Goal: Task Accomplishment & Management: Complete application form

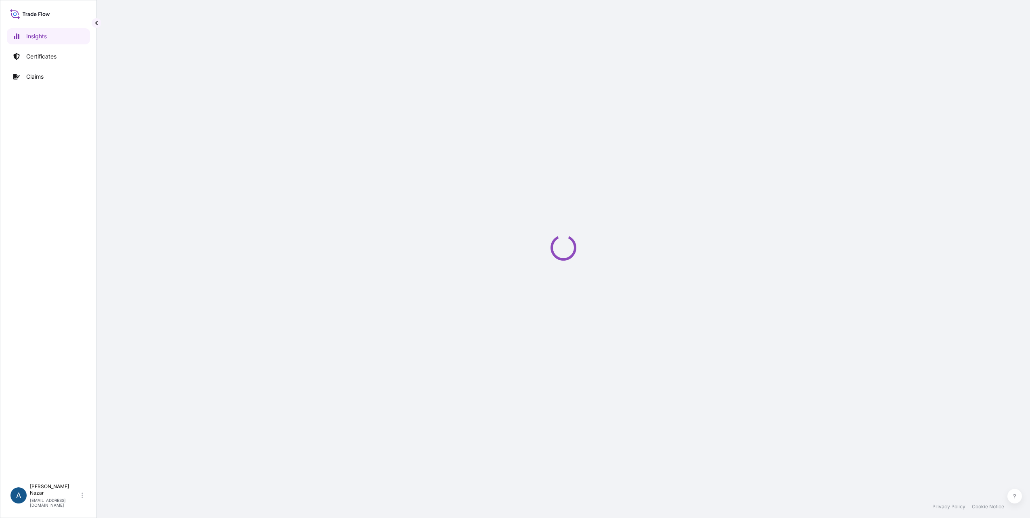
select select "2025"
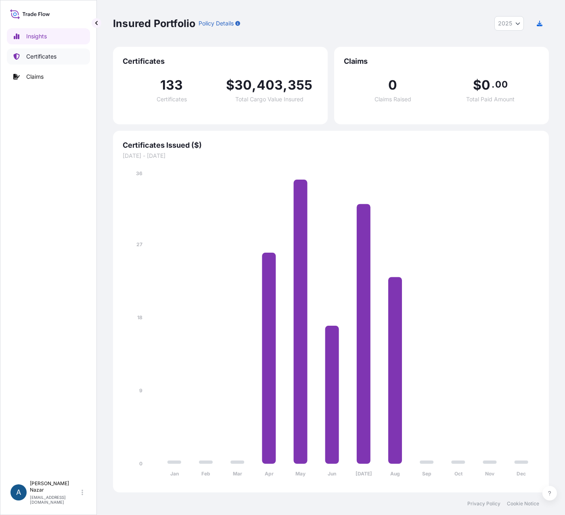
click at [48, 59] on p "Certificates" at bounding box center [41, 56] width 30 height 8
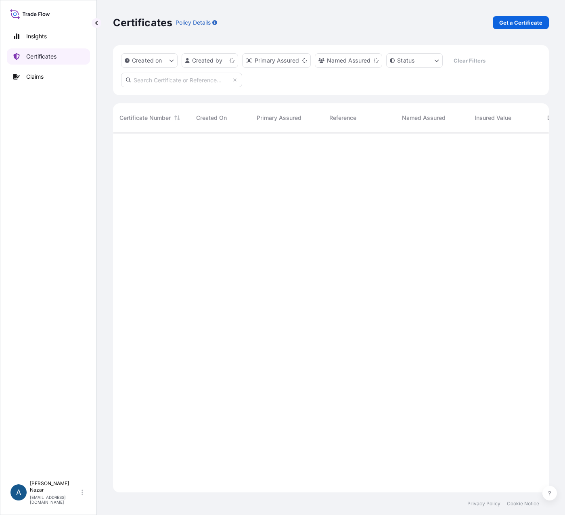
scroll to position [358, 430]
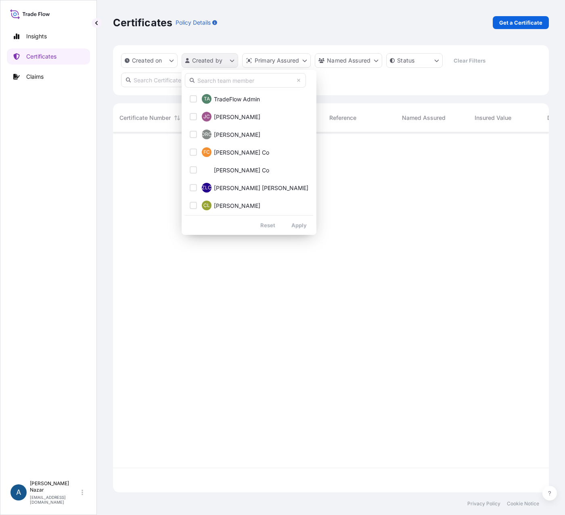
click at [231, 62] on html "Insights Certificates Claims A [PERSON_NAME] [PERSON_NAME][EMAIL_ADDRESS][DOMAI…" at bounding box center [282, 257] width 565 height 515
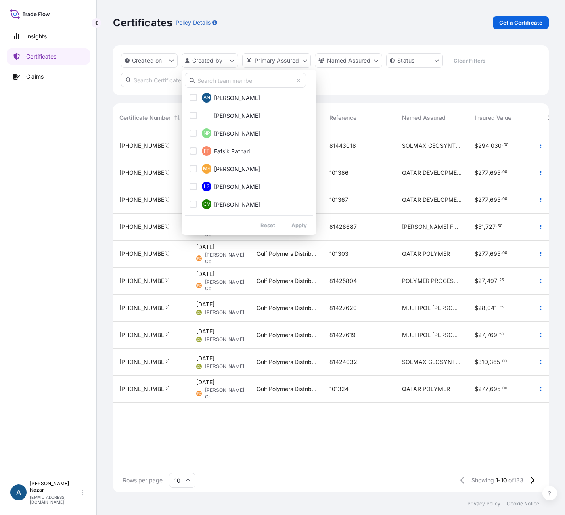
scroll to position [161, 0]
click at [230, 95] on span "[PERSON_NAME]" at bounding box center [237, 98] width 46 height 8
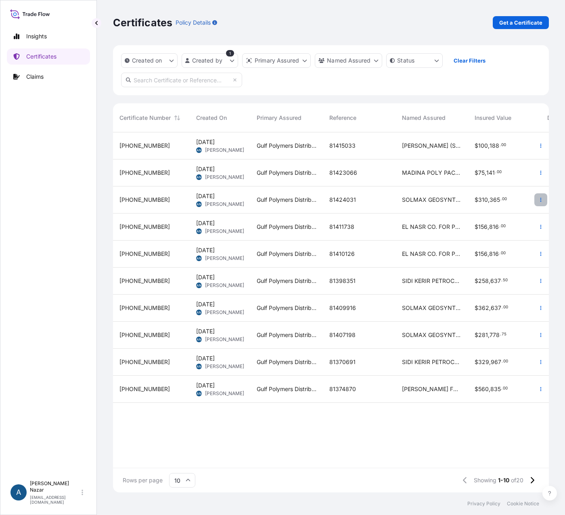
click at [535, 199] on button "button" at bounding box center [540, 199] width 13 height 13
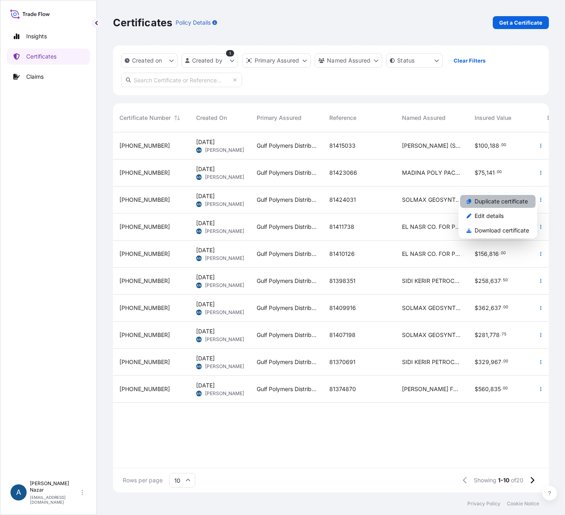
click at [495, 203] on p "Duplicate certificate" at bounding box center [500, 201] width 53 height 8
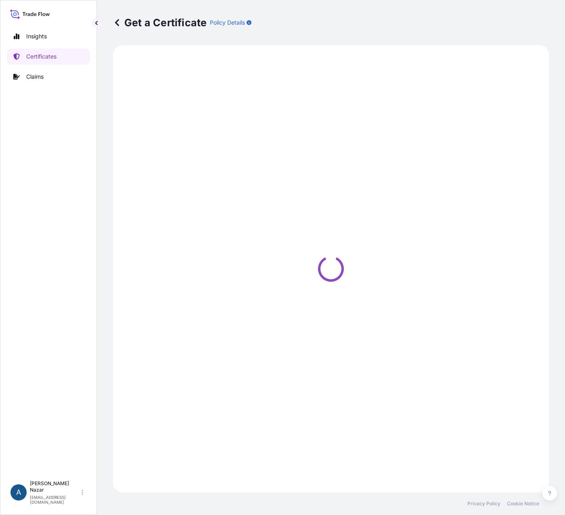
select select "Sea"
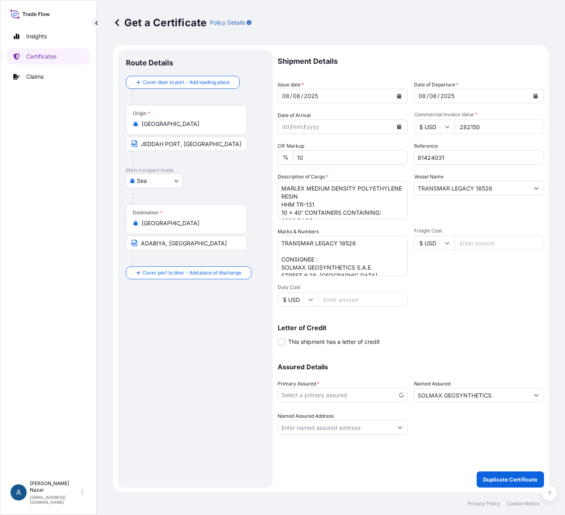
select select "31643"
drag, startPoint x: 448, startPoint y: 157, endPoint x: 385, endPoint y: 152, distance: 63.1
click at [385, 152] on div "Shipment Details Issue date * [DATE] Date of Departure * [DATE] Date of Arrival…" at bounding box center [411, 242] width 266 height 385
paste input "41122"
type input "81441122"
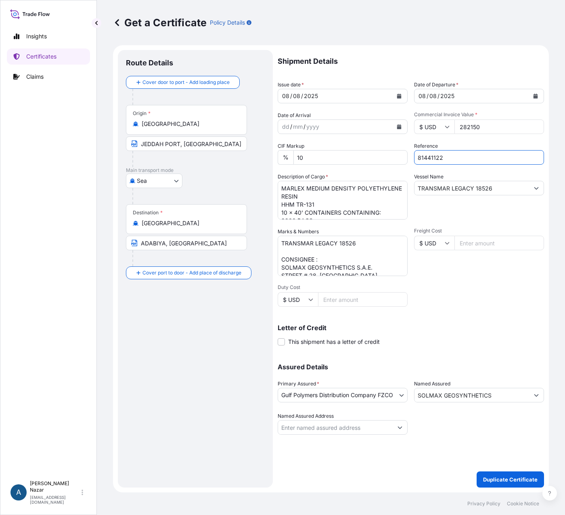
click at [399, 95] on icon "Calendar" at bounding box center [399, 96] width 5 height 5
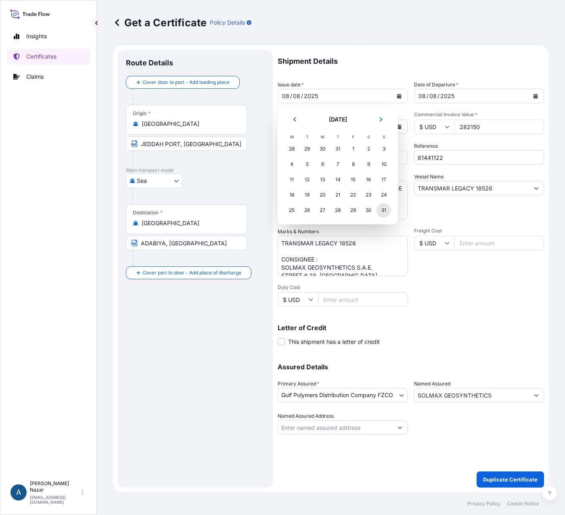
click at [386, 211] on div "31" at bounding box center [383, 210] width 15 height 15
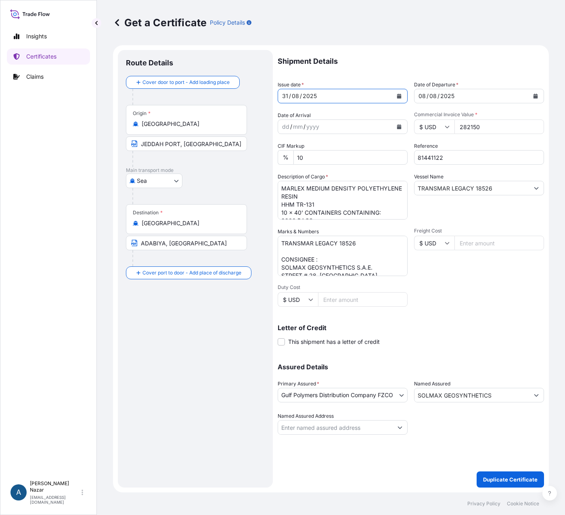
click at [535, 96] on icon "Calendar" at bounding box center [535, 96] width 4 height 5
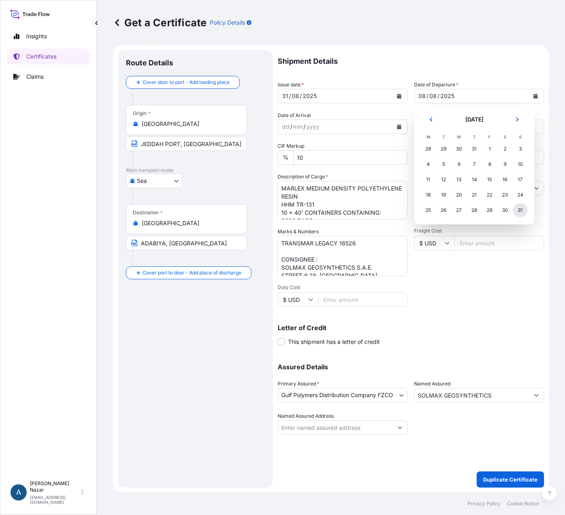
click at [520, 209] on div "31" at bounding box center [520, 210] width 15 height 15
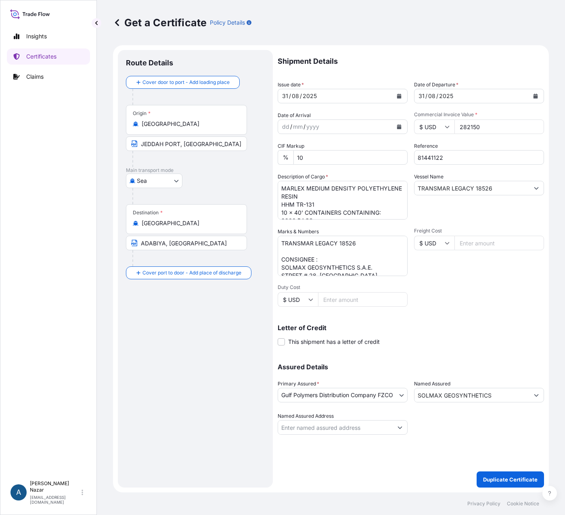
drag, startPoint x: 490, startPoint y: 128, endPoint x: 450, endPoint y: 125, distance: 40.4
click at [448, 124] on div "$ USD 282150" at bounding box center [479, 126] width 130 height 15
paste input "167805.0"
type input "167805.00"
click at [308, 212] on textarea "MARLEX MEDIUM DENSITY POLYETHYLENE RESIN HHM TR-131 10 x 40' CONTAINERS CONTAIN…" at bounding box center [343, 200] width 130 height 39
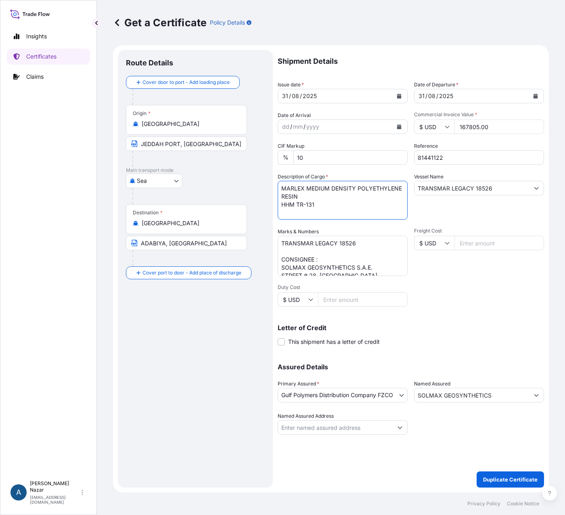
paste textarea "6 x 40' CONTAINERS CONTAINING:"
click at [291, 215] on textarea "MARLEX MEDIUM DENSITY POLYETHYLENE RESIN HHM TR-131 10 x 40' CONTAINERS CONTAIN…" at bounding box center [343, 200] width 130 height 39
paste textarea "5940 BAGS 108 PALLETS 55 BAGS ON EACH PALLET - 25 KGS NET EACH BAG COUNTRY OF O…"
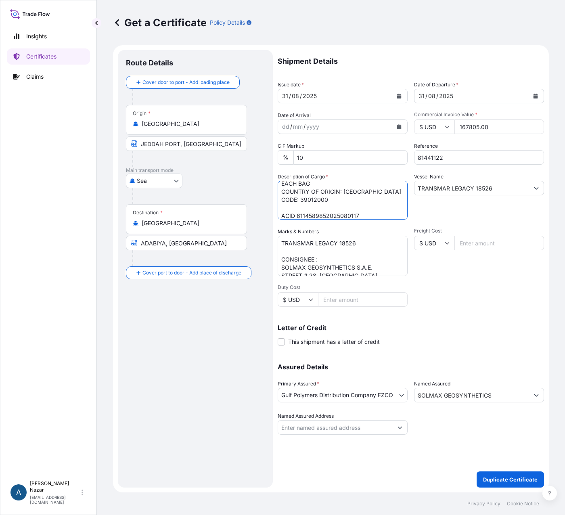
type textarea "MARLEX MEDIUM DENSITY POLYETHYLENE RESIN HHM TR-131 6 x 40' CONTAINERS CONTAINI…"
drag, startPoint x: 492, startPoint y: 188, endPoint x: 414, endPoint y: 183, distance: 78.4
click at [414, 183] on div "Shipment Details Issue date * [DATE] Date of Departure * [DATE] Date of Arrival…" at bounding box center [411, 242] width 266 height 385
paste input "9"
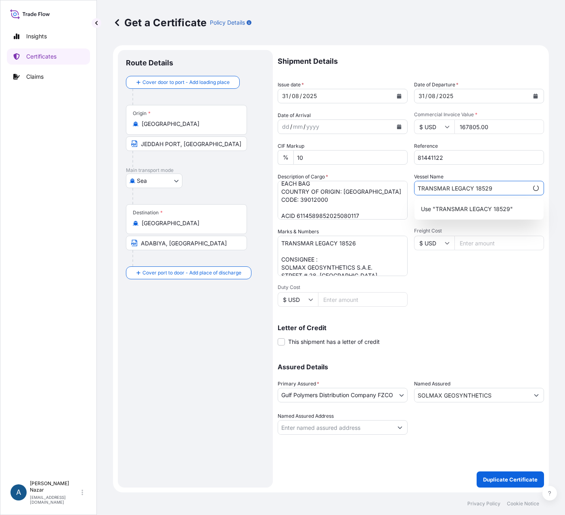
type input "TRANSMAR LEGACY 18529"
click at [444, 297] on div "Shipment Details Issue date * [DATE] Date of Departure * [DATE] Date of Arrival…" at bounding box center [411, 242] width 266 height 385
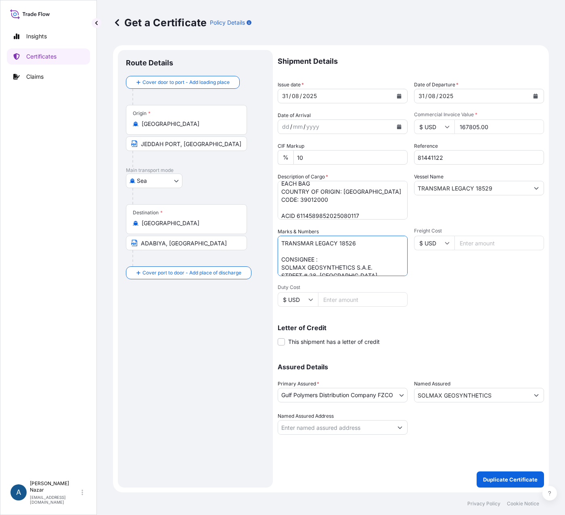
drag, startPoint x: 362, startPoint y: 243, endPoint x: 269, endPoint y: 232, distance: 93.8
click at [269, 232] on form "Route Details Cover door to port - Add loading place Place of loading Road / [G…" at bounding box center [331, 268] width 436 height 447
paste textarea "9"
type textarea "TRANSMAR LEGACY 18529 CONSIGNEE : SOLMAX GEOSYNTHETICS S.A.E. STREET # 28, [GEO…"
click at [472, 338] on div "Letter of Credit This shipment has a letter of credit Letter of credit * Letter…" at bounding box center [411, 334] width 266 height 21
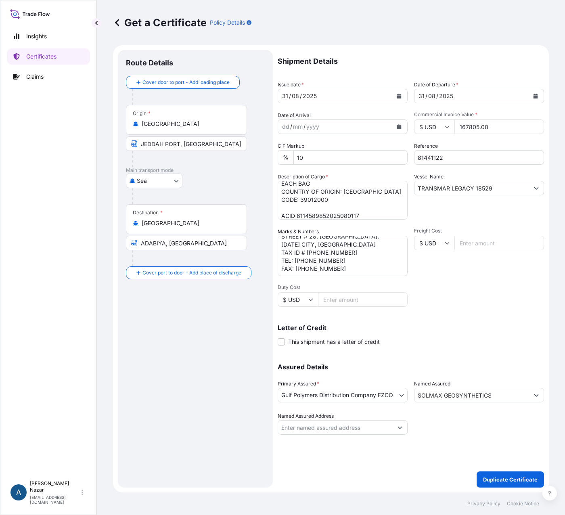
scroll to position [40, 0]
drag, startPoint x: 447, startPoint y: 158, endPoint x: 348, endPoint y: 149, distance: 100.0
click at [348, 149] on div "Shipment Details Issue date * [DATE] Date of Departure * [DATE] Date of Arrival…" at bounding box center [411, 242] width 266 height 385
click at [520, 479] on p "Duplicate Certificate" at bounding box center [510, 479] width 54 height 8
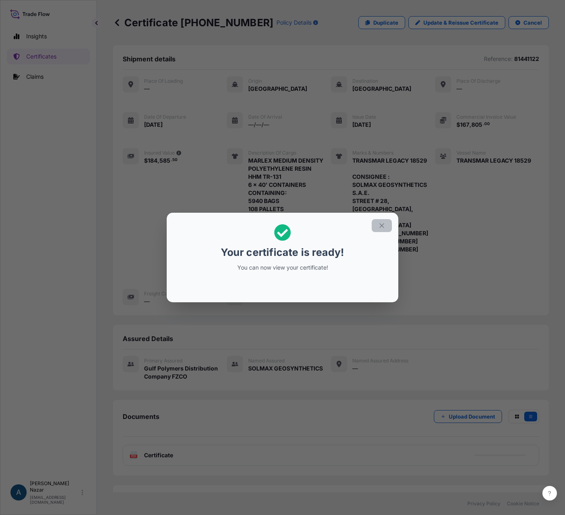
click at [384, 226] on icon "button" at bounding box center [381, 225] width 7 height 7
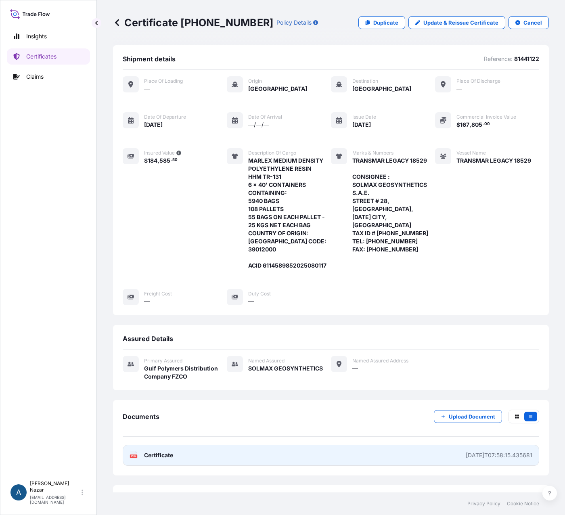
click at [165, 456] on span "Certificate" at bounding box center [158, 455] width 29 height 8
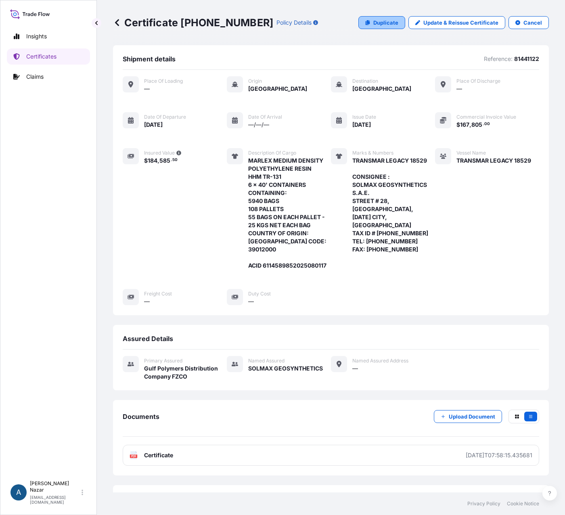
click at [368, 24] on link "Duplicate" at bounding box center [381, 22] width 47 height 13
select select "Sea"
select select "31643"
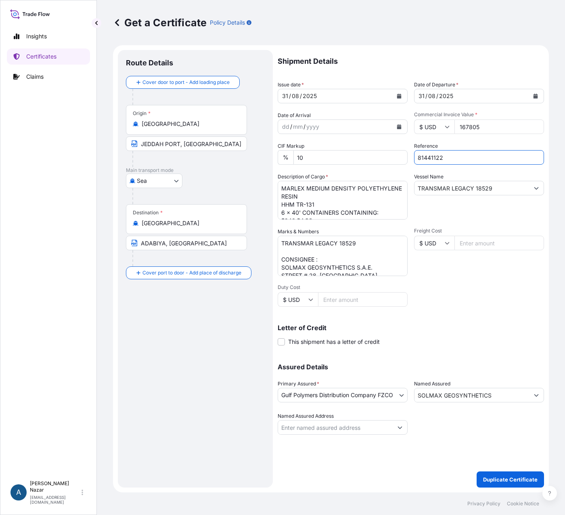
drag, startPoint x: 453, startPoint y: 156, endPoint x: 342, endPoint y: 157, distance: 111.4
click at [342, 157] on div "Shipment Details Issue date * [DATE] Date of Departure * [DATE] Date of Arrival…" at bounding box center [411, 242] width 266 height 385
paste input "3"
type input "81441123"
drag, startPoint x: 492, startPoint y: 127, endPoint x: 457, endPoint y: 123, distance: 34.9
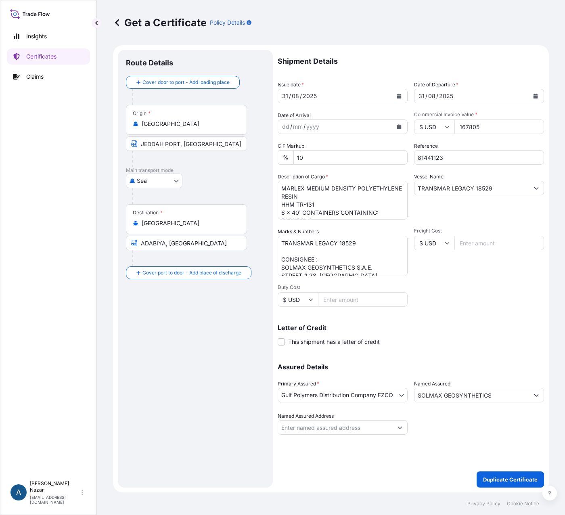
click at [457, 123] on input "167805" at bounding box center [499, 126] width 90 height 15
paste input "95772.50"
type input "195772.50"
click at [295, 215] on textarea "MARLEX MEDIUM DENSITY POLYETHYLENE RESIN HHM TR-131 6 x 40' CONTAINERS CONTAINI…" at bounding box center [343, 200] width 130 height 39
paste textarea "7"
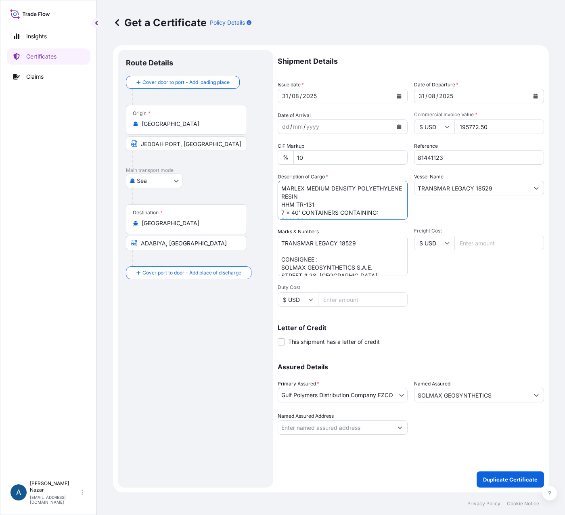
click at [294, 209] on textarea "MARLEX MEDIUM DENSITY POLYETHYLENE RESIN HHM TR-131 6 x 40' CONTAINERS CONTAINI…" at bounding box center [343, 200] width 130 height 39
paste textarea "6930 BAGS 126 PALLETS 55 BAGS ON EACH PALLET - 25 KGS NET EACH BAG COUNTRY OF O…"
click at [358, 214] on textarea "MARLEX MEDIUM DENSITY POLYETHYLENE RESIN HHM TR-131 6 x 40' CONTAINERS CONTAINI…" at bounding box center [343, 200] width 130 height 39
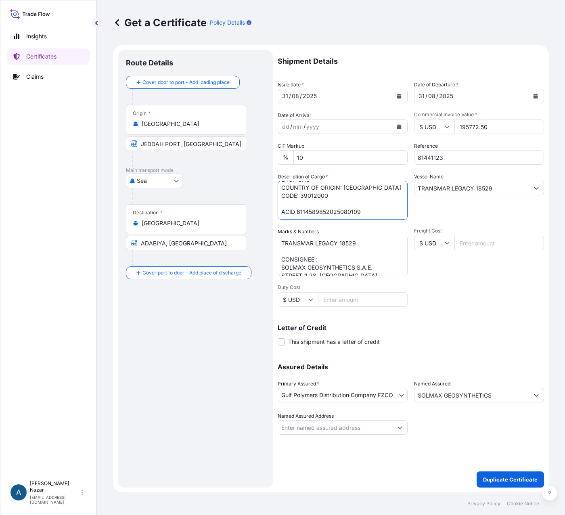
type textarea "MARLEX MEDIUM DENSITY POLYETHYLENE RESIN HHM TR-131 7 x 40' CONTAINERS CONTAINI…"
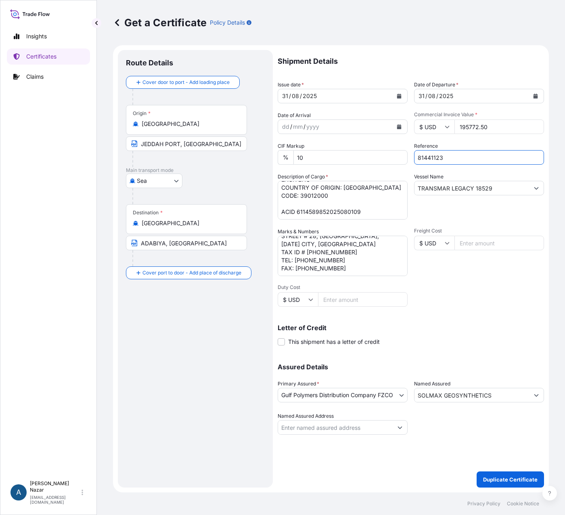
drag, startPoint x: 447, startPoint y: 157, endPoint x: 332, endPoint y: 155, distance: 114.2
click at [332, 155] on div "Shipment Details Issue date * [DATE] Date of Departure * [DATE] Date of Arrival…" at bounding box center [411, 242] width 266 height 385
click at [498, 481] on p "Duplicate Certificate" at bounding box center [510, 479] width 54 height 8
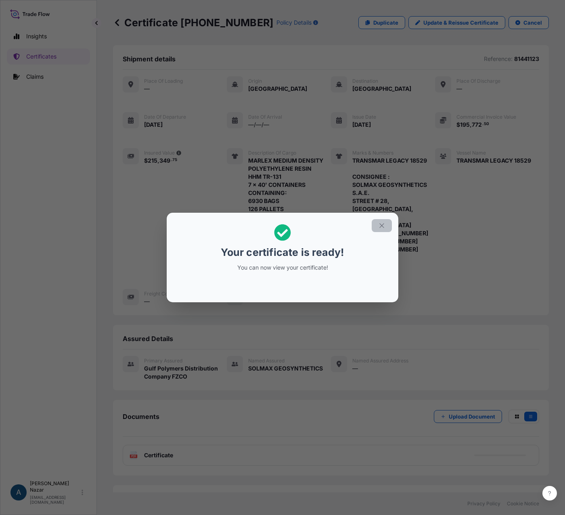
click at [382, 228] on icon "button" at bounding box center [381, 225] width 7 height 7
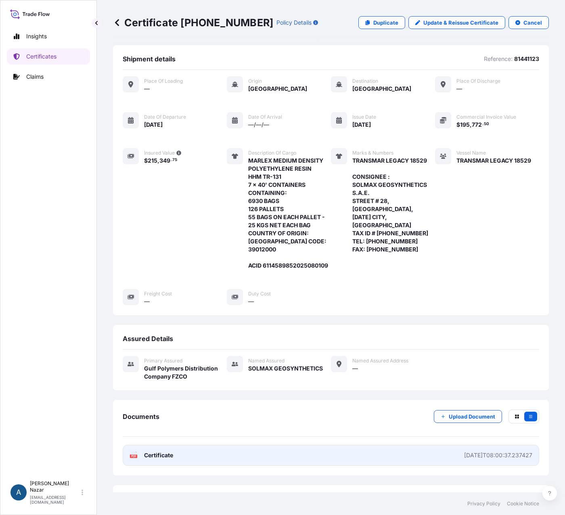
click at [168, 459] on span "Certificate" at bounding box center [158, 455] width 29 height 8
